Goal: Communication & Community: Ask a question

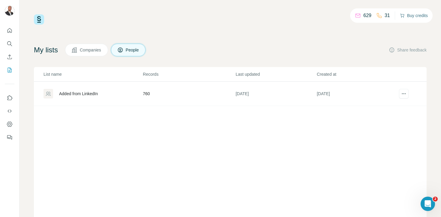
click at [410, 15] on button "Buy credits" at bounding box center [414, 15] width 28 height 8
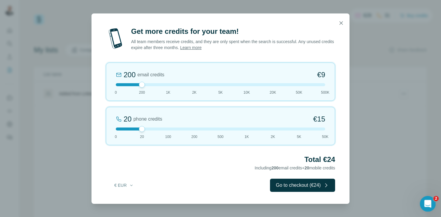
click at [427, 200] on icon "Open Intercom Messenger" at bounding box center [427, 204] width 10 height 10
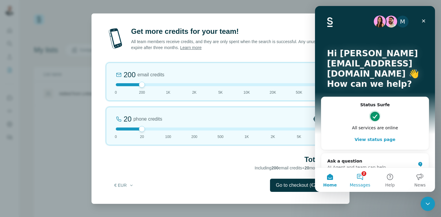
click at [361, 177] on button "2 Messages" at bounding box center [360, 180] width 30 height 24
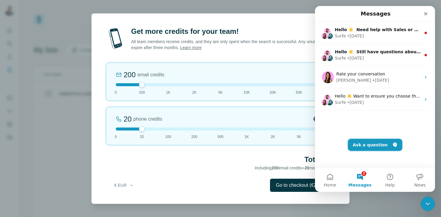
click at [372, 146] on button "Ask a question" at bounding box center [375, 145] width 54 height 12
